Goal: Information Seeking & Learning: Learn about a topic

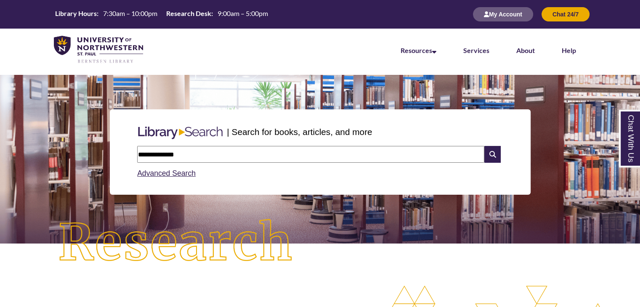
scroll to position [4, 4]
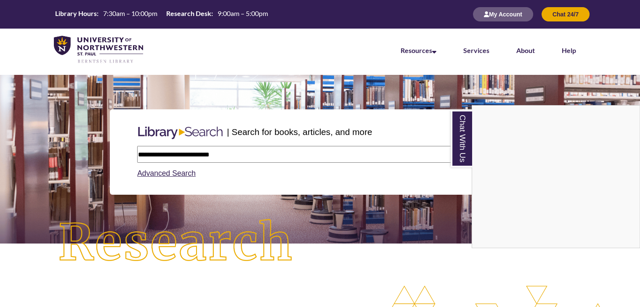
type input "**********"
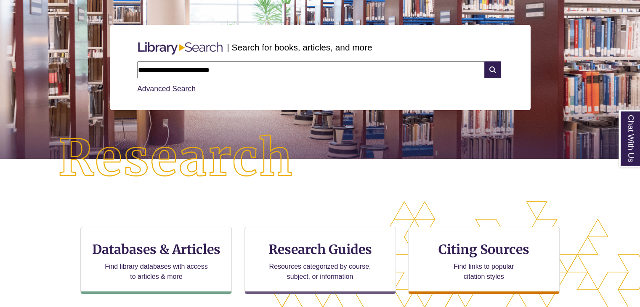
scroll to position [168, 0]
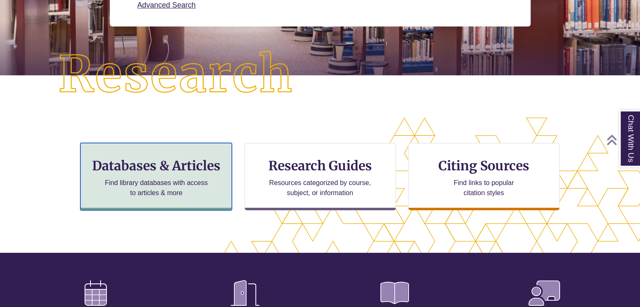
click at [165, 178] on p "Find library databases with access to articles & more" at bounding box center [156, 188] width 110 height 20
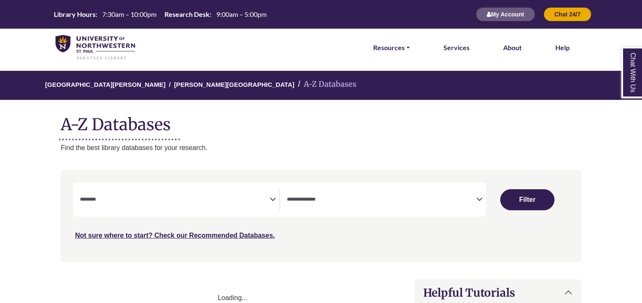
select select "Database Subject Filter"
select select "Database Types Filter"
select select "Database Subject Filter"
select select "Database Types Filter"
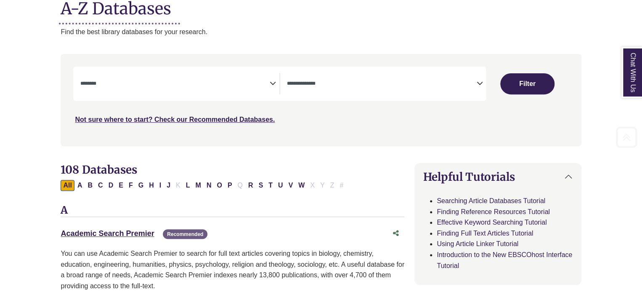
scroll to position [126, 0]
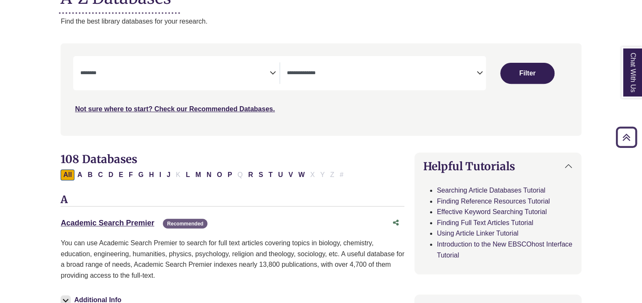
click at [224, 69] on span "Search filters" at bounding box center [174, 71] width 189 height 7
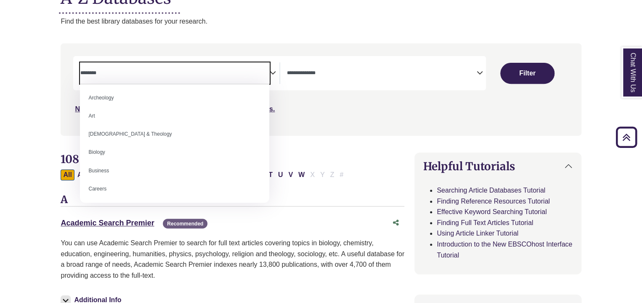
scroll to position [0, 0]
select select "*****"
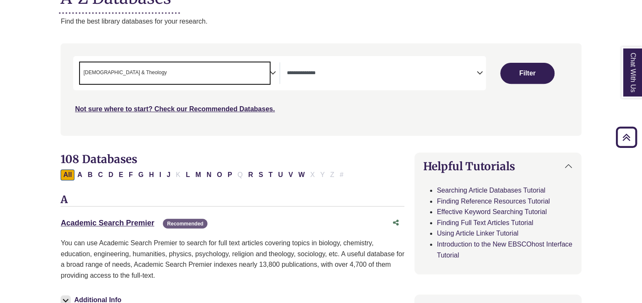
scroll to position [16, 0]
click at [228, 76] on span "× Bible & Theology" at bounding box center [174, 72] width 189 height 21
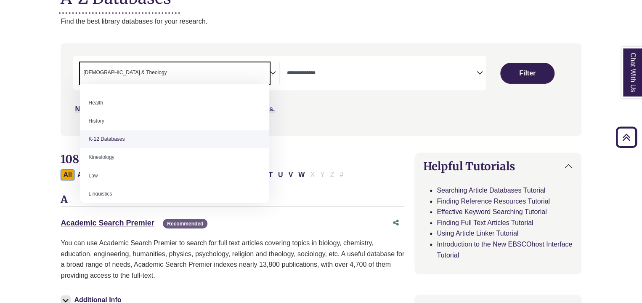
scroll to position [379, 0]
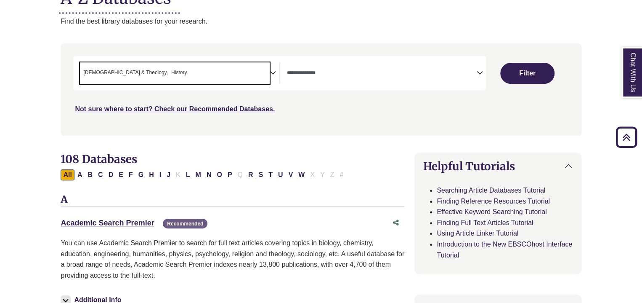
click at [526, 68] on button "Filter" at bounding box center [527, 73] width 54 height 21
select select "Database Types Filter"
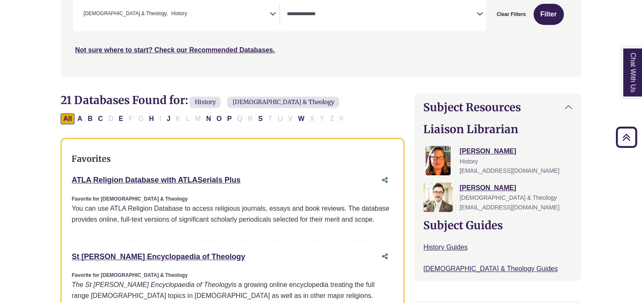
scroll to position [210, 0]
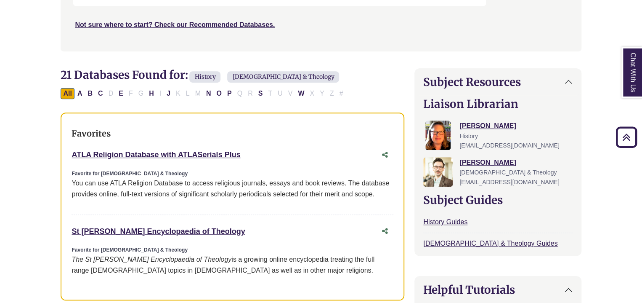
click at [131, 149] on div "ATLA Religion Database with ATLASerials Plus This link opens in a new window" at bounding box center [224, 155] width 305 height 12
click at [132, 153] on link "ATLA Religion Database with ATLASerials Plus This link opens in a new window" at bounding box center [156, 154] width 169 height 8
